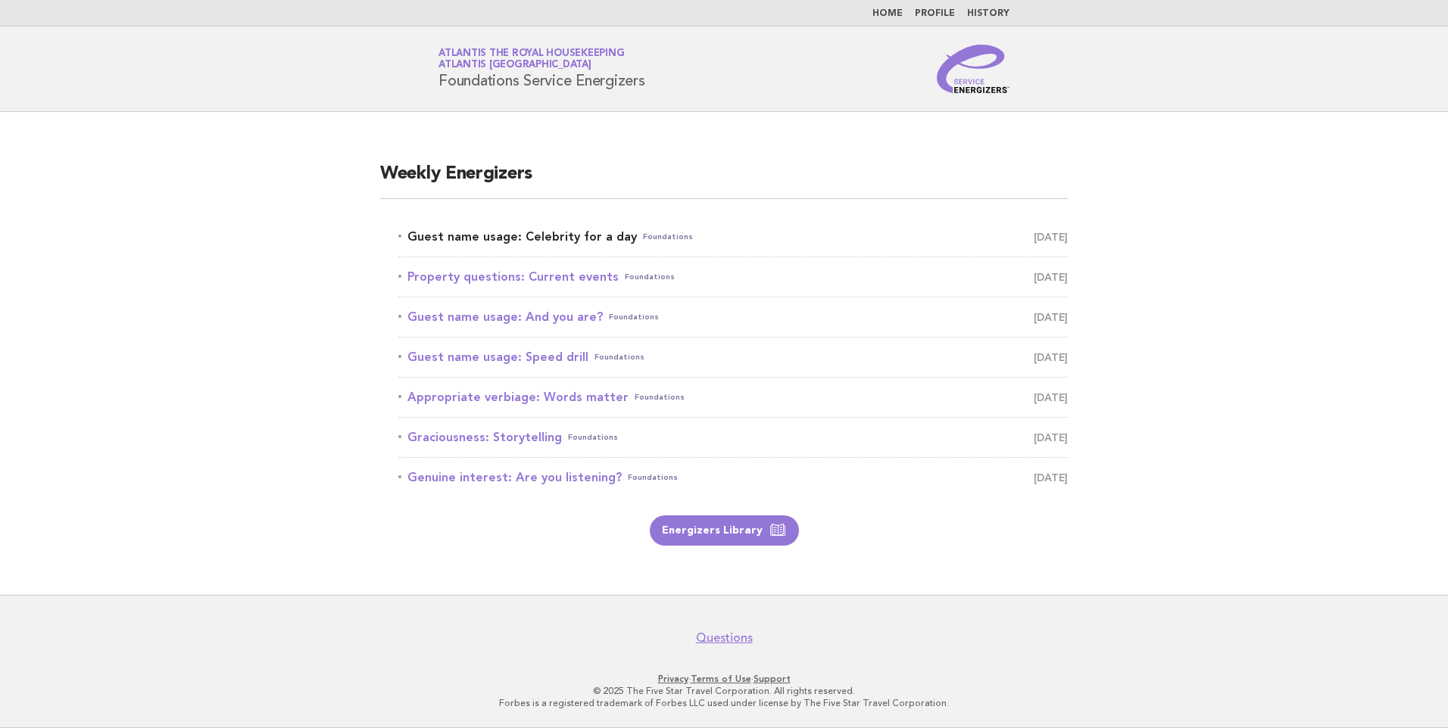
click at [591, 238] on link "Guest name usage: Celebrity for a day Foundations [DATE]" at bounding box center [732, 236] width 669 height 21
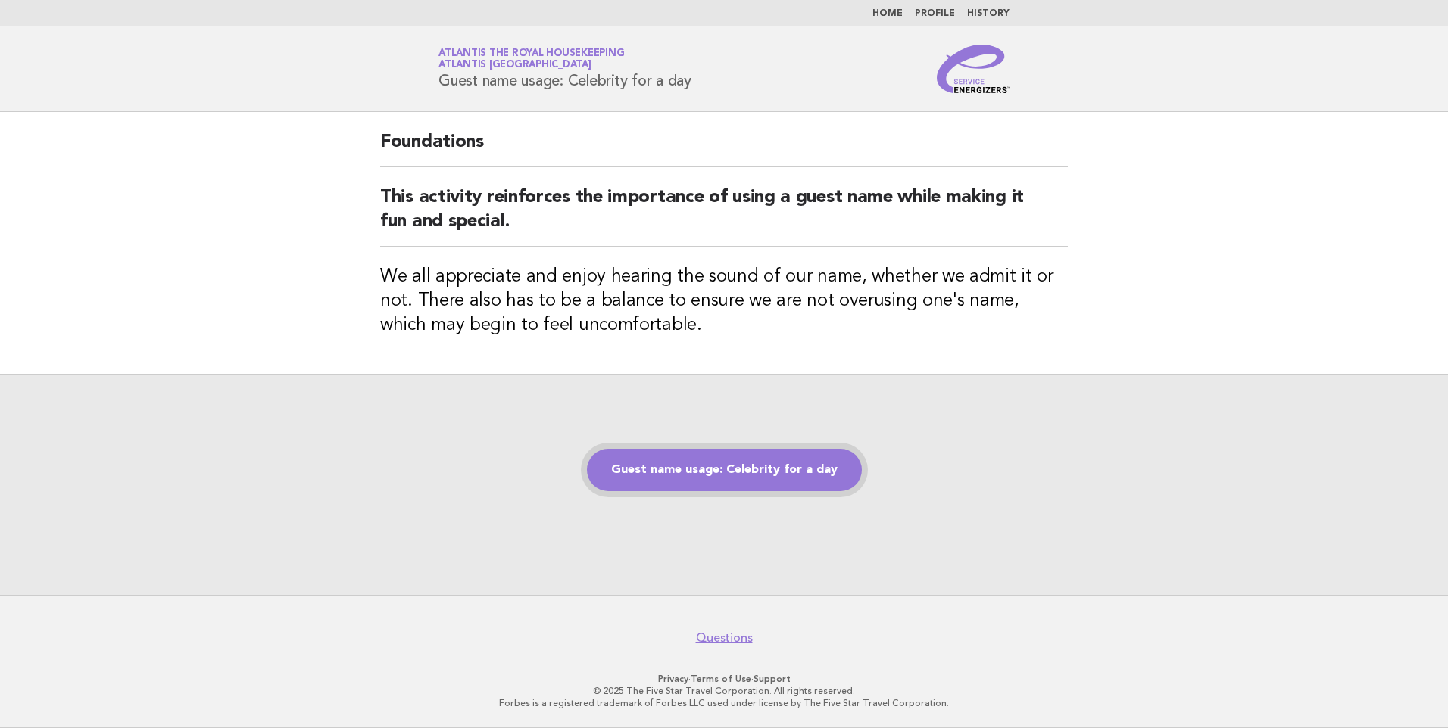
click at [747, 466] on link "Guest name usage: Celebrity for a day" at bounding box center [724, 470] width 275 height 42
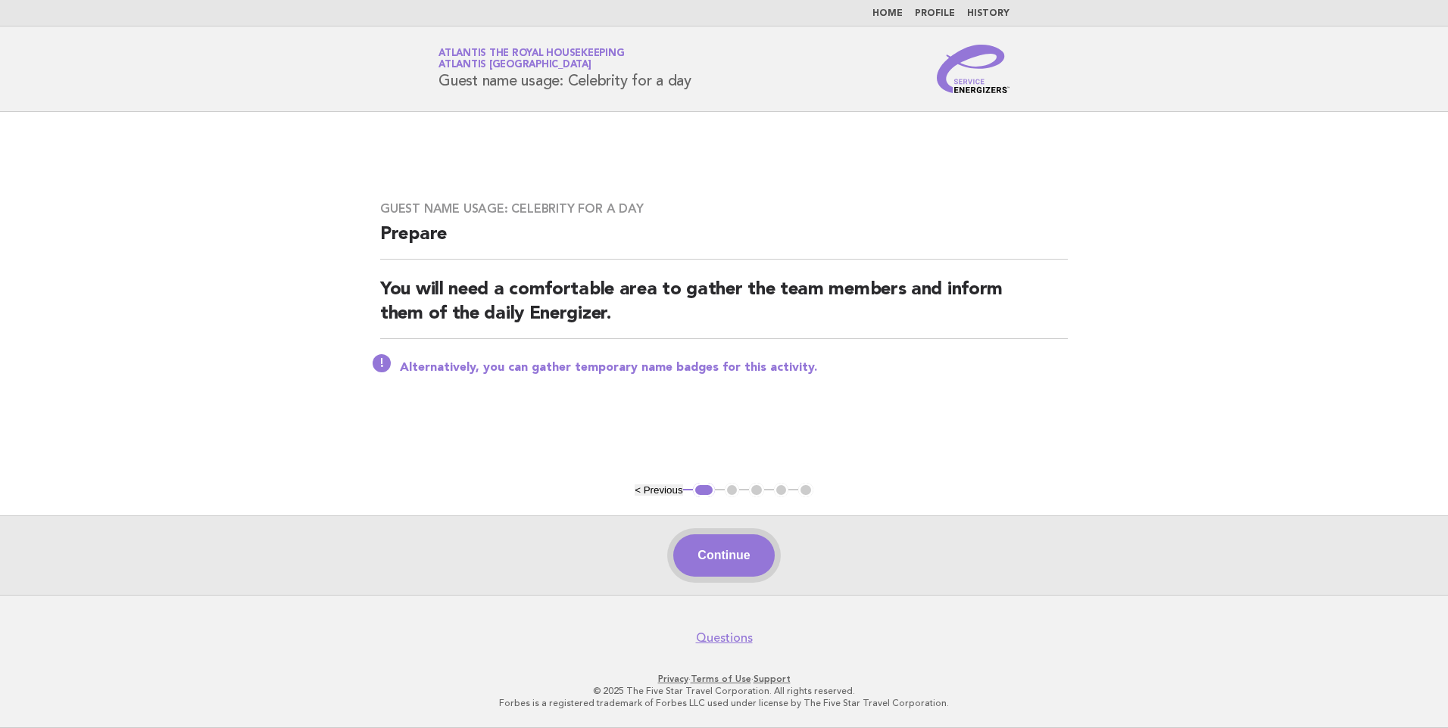
click at [716, 550] on button "Continue" at bounding box center [723, 555] width 101 height 42
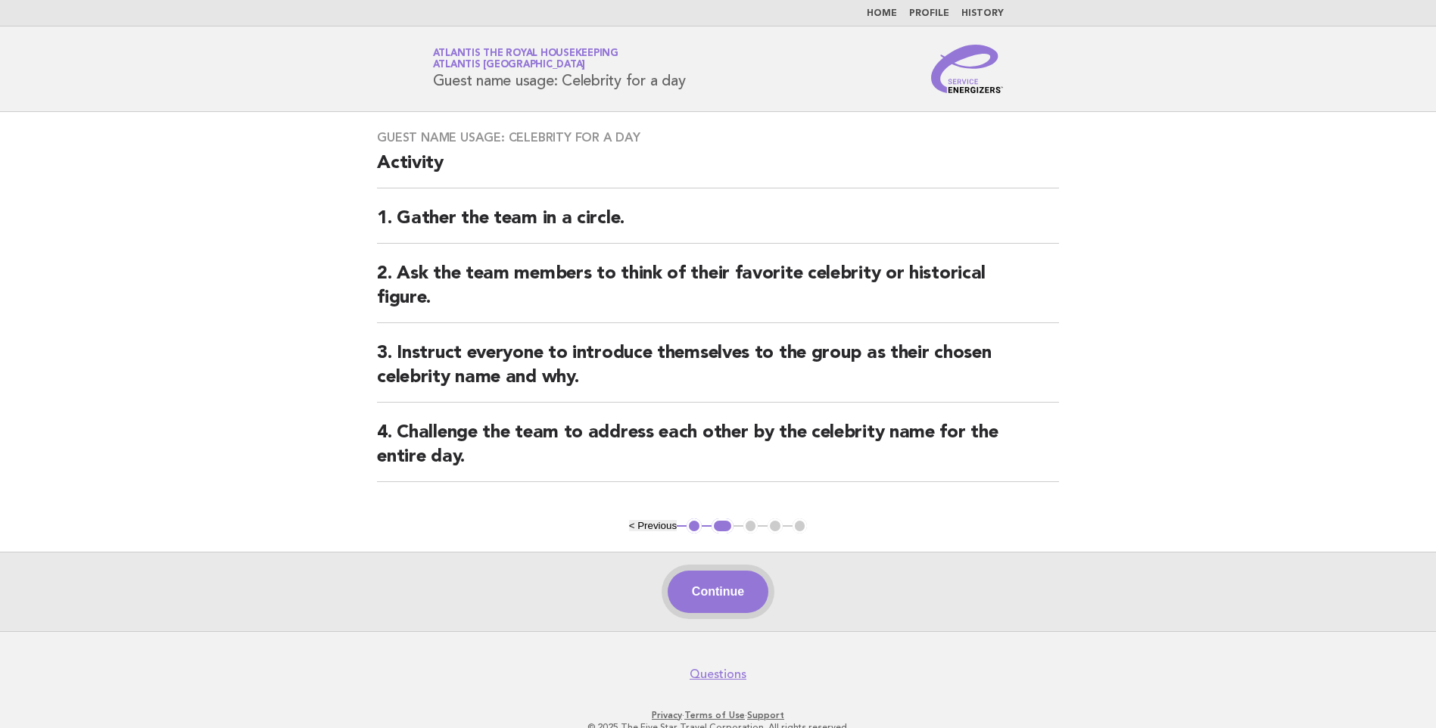
click at [713, 579] on button "Continue" at bounding box center [718, 592] width 101 height 42
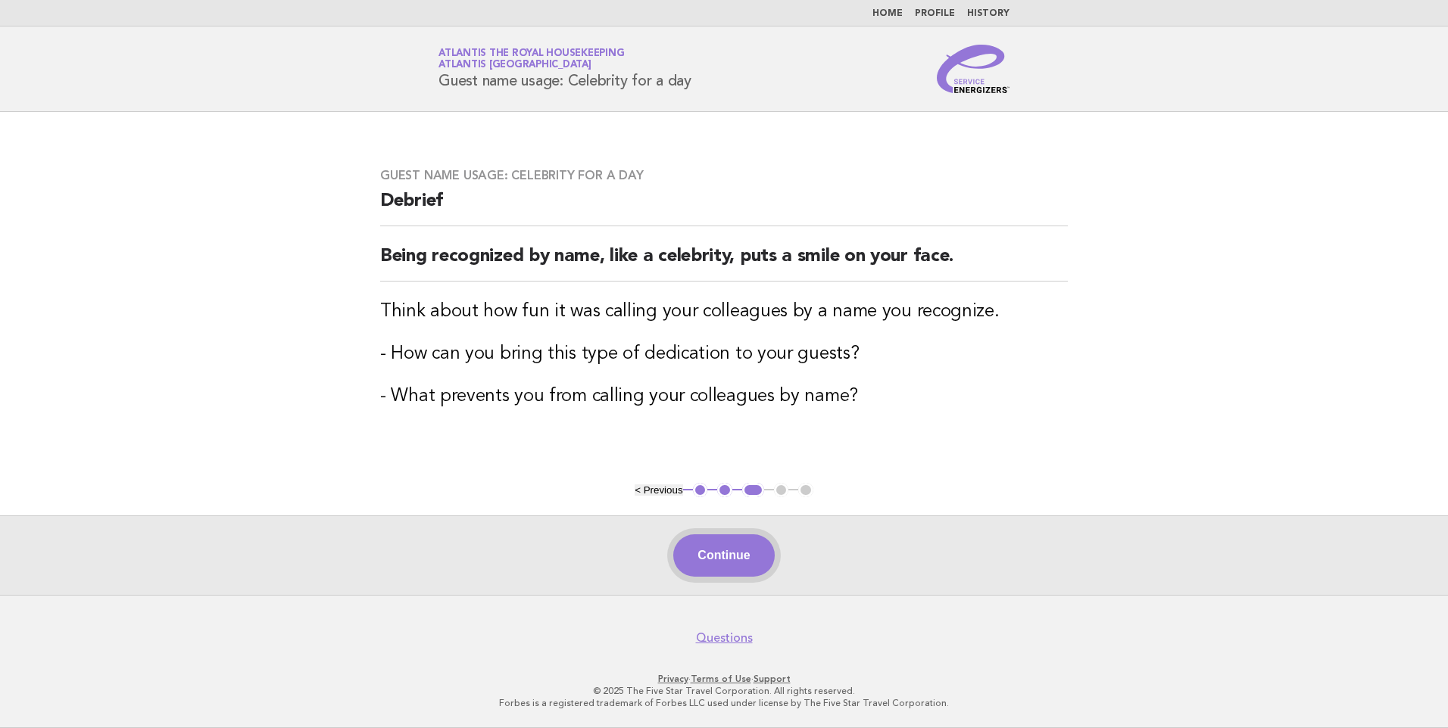
click at [738, 549] on button "Continue" at bounding box center [723, 555] width 101 height 42
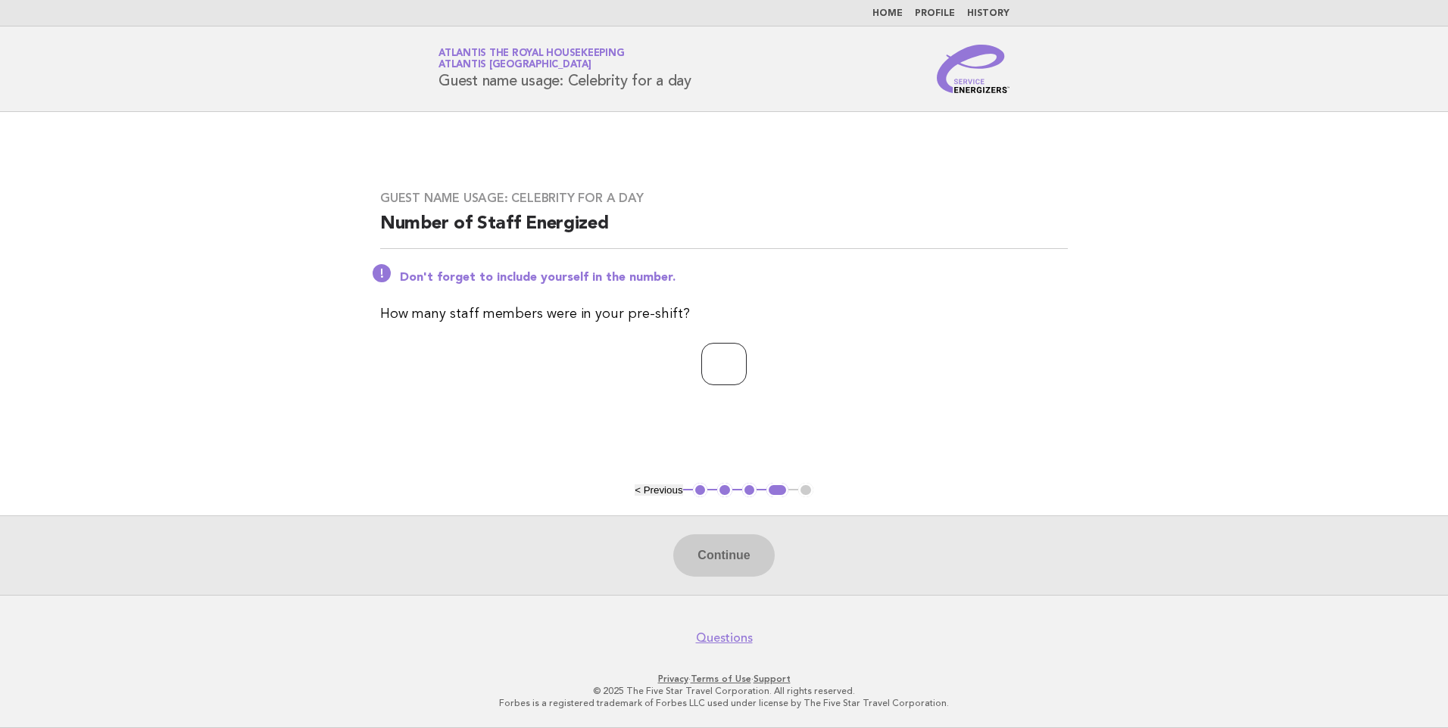
click at [717, 361] on input "number" at bounding box center [723, 364] width 45 height 42
type input "**"
click at [727, 554] on button "Continue" at bounding box center [723, 555] width 101 height 42
